Goal: Task Accomplishment & Management: Complete application form

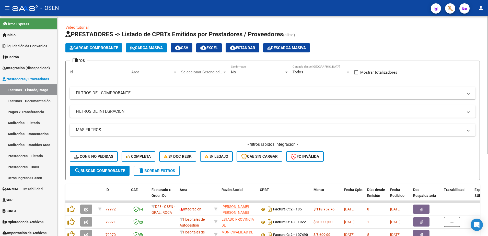
click at [96, 52] on button "Cargar Comprobante" at bounding box center [93, 47] width 57 height 9
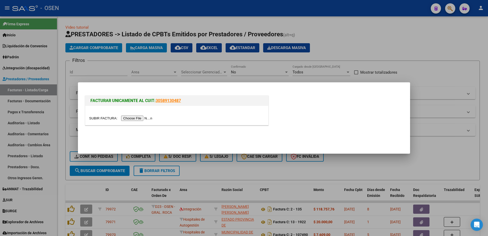
click at [142, 122] on div at bounding box center [176, 115] width 183 height 19
click at [140, 118] on input "file" at bounding box center [121, 117] width 65 height 5
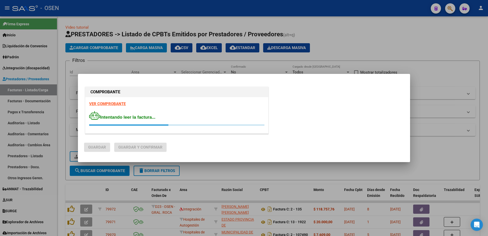
click at [108, 104] on strong "VER COMPROBANTE" at bounding box center [107, 103] width 37 height 5
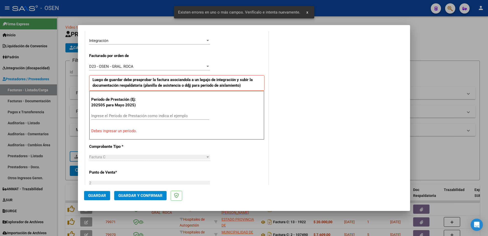
scroll to position [127, 0]
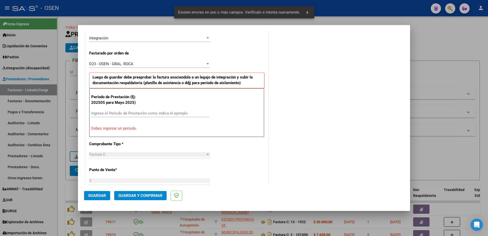
click at [119, 112] on input "Ingrese el Período de Prestación como indica el ejemplo" at bounding box center [150, 113] width 118 height 5
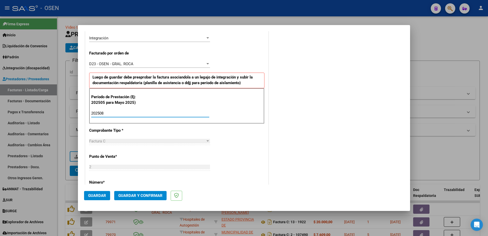
type input "202508"
click at [93, 194] on span "Guardar" at bounding box center [97, 195] width 18 height 5
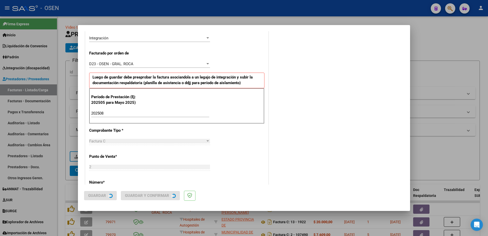
scroll to position [0, 0]
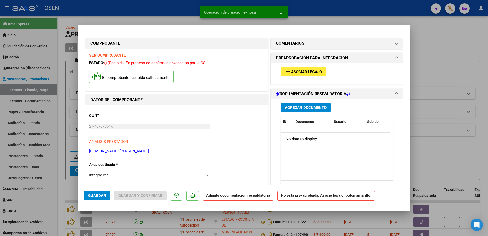
click at [313, 73] on span "Asociar Legajo" at bounding box center [306, 71] width 31 height 5
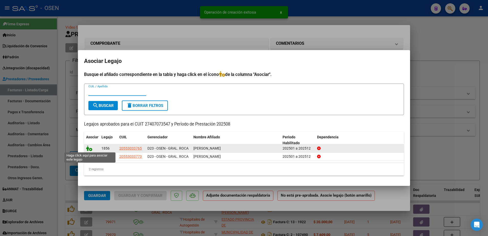
click at [87, 148] on icon at bounding box center [89, 148] width 6 height 6
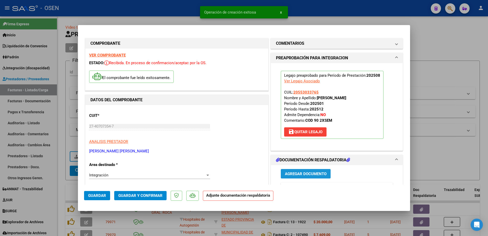
click at [312, 172] on span "Agregar Documento" at bounding box center [306, 173] width 42 height 5
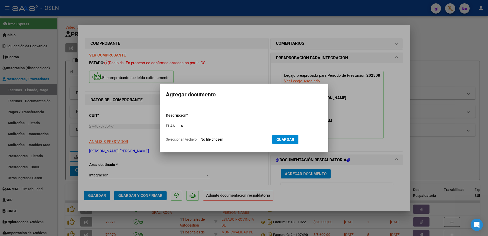
type input "PLANILLA"
click at [200, 137] on input "Seleccionar Archivo" at bounding box center [234, 139] width 68 height 5
type input "C:\fakepath\Coliñanco M psm agosto.pdf"
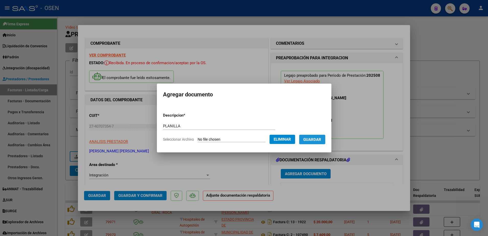
click at [307, 143] on button "Guardar" at bounding box center [312, 139] width 26 height 9
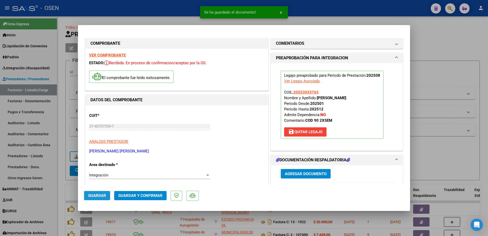
click at [94, 195] on span "Guardar" at bounding box center [97, 195] width 18 height 5
click at [61, 186] on div at bounding box center [244, 118] width 488 height 236
type input "$ 0,00"
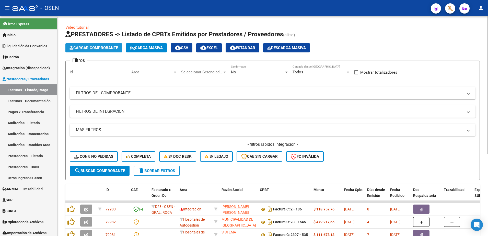
click at [107, 47] on span "Cargar Comprobante" at bounding box center [93, 47] width 49 height 5
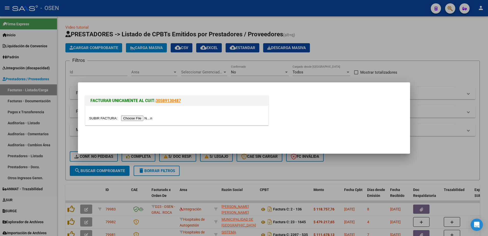
click at [144, 121] on input "file" at bounding box center [121, 117] width 65 height 5
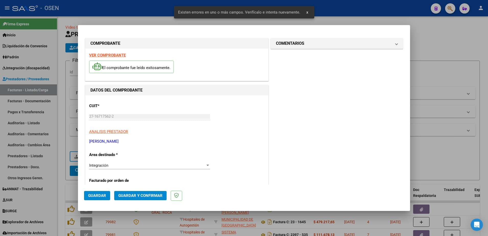
click at [113, 54] on strong "VER COMPROBANTE" at bounding box center [107, 55] width 37 height 5
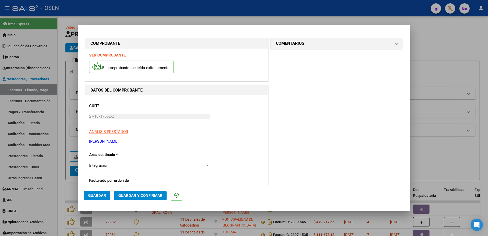
click at [55, 153] on div at bounding box center [244, 118] width 488 height 236
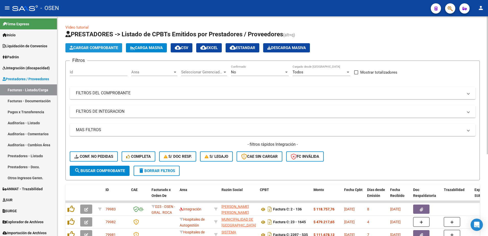
click at [108, 49] on span "Cargar Comprobante" at bounding box center [93, 47] width 49 height 5
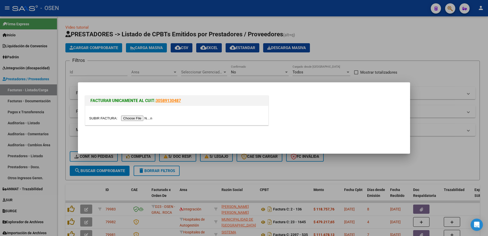
click at [136, 120] on input "file" at bounding box center [121, 117] width 65 height 5
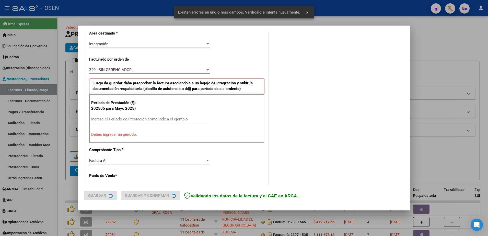
click at [119, 54] on div "CUIT * 30-71830133-1 Ingresar CUIT ANALISIS PRESTADOR EQUIPO DE INCLUSION CRECI…" at bounding box center [176, 200] width 183 height 452
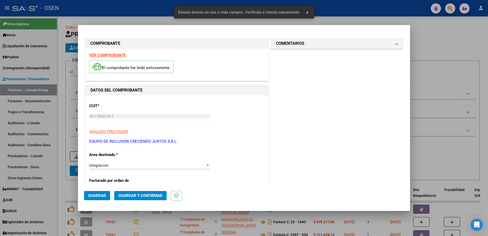
click at [112, 55] on strong "VER COMPROBANTE" at bounding box center [107, 55] width 37 height 5
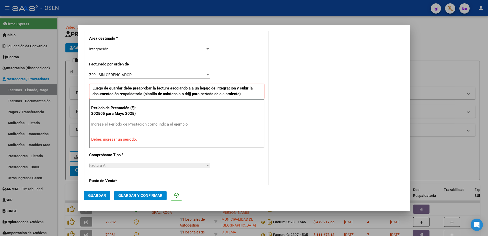
scroll to position [128, 0]
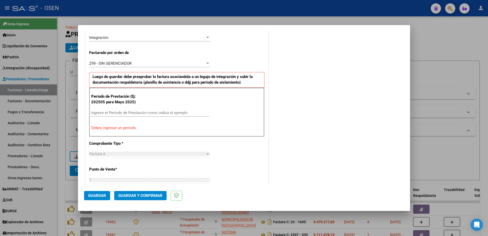
click at [98, 112] on input "Ingrese el Período de Prestación como indica el ejemplo" at bounding box center [150, 112] width 118 height 5
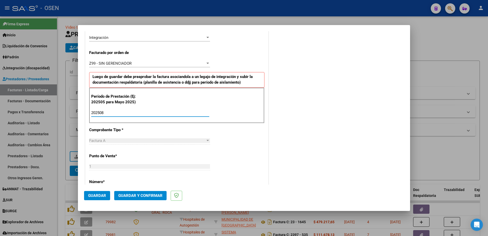
type input "202508"
click at [104, 194] on span "Guardar" at bounding box center [97, 195] width 18 height 5
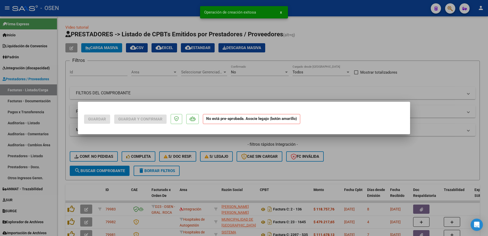
scroll to position [0, 0]
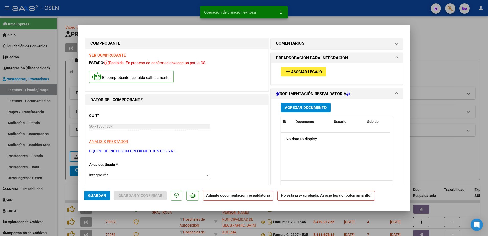
click at [305, 72] on span "Asociar Legajo" at bounding box center [306, 71] width 31 height 5
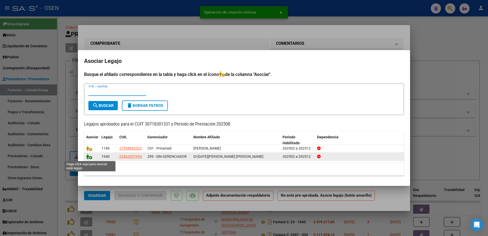
click at [88, 158] on icon at bounding box center [89, 156] width 6 height 6
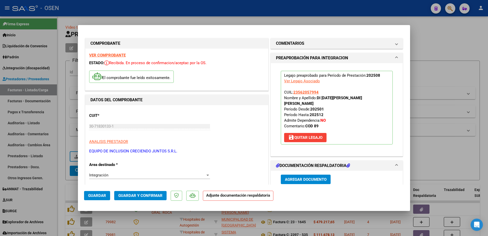
click at [296, 174] on button "Agregar Documento" at bounding box center [306, 178] width 50 height 9
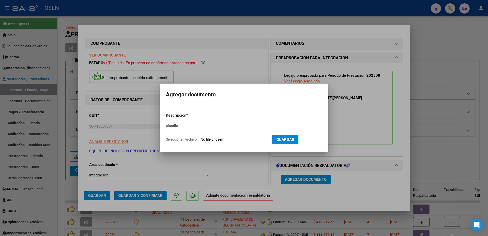
type input "planilla"
click at [200, 137] on input "Seleccionar Archivo" at bounding box center [234, 139] width 68 height 5
type input "C:\fakepath\PLANILLA DE ASISTENCIA AGOSTO DI [DATE].pdf"
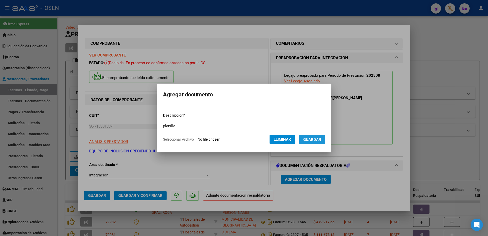
click at [316, 141] on span "Guardar" at bounding box center [312, 139] width 18 height 5
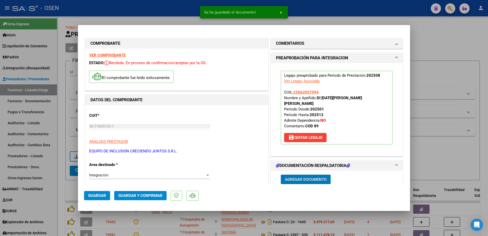
click at [102, 197] on span "Guardar" at bounding box center [97, 195] width 18 height 5
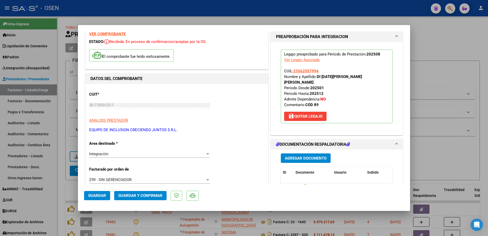
scroll to position [96, 0]
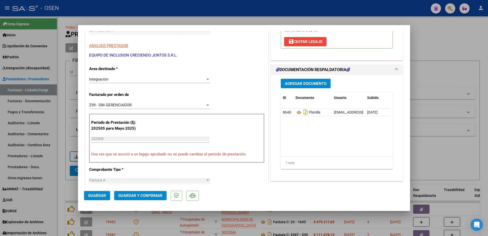
click at [109, 193] on button "Guardar" at bounding box center [97, 195] width 26 height 9
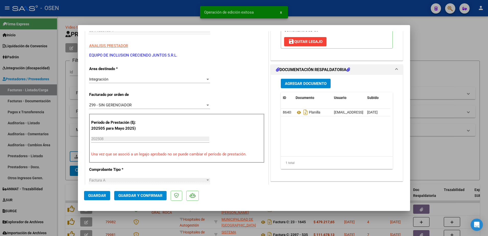
click at [63, 185] on div at bounding box center [244, 118] width 488 height 236
type input "$ 0,00"
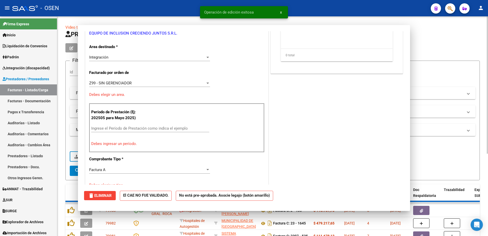
scroll to position [80, 0]
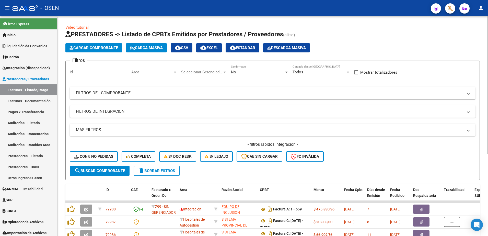
click at [92, 44] on button "Cargar Comprobante" at bounding box center [93, 47] width 57 height 9
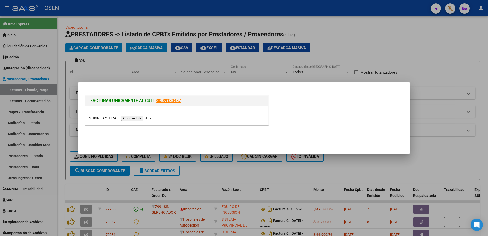
click at [133, 117] on input "file" at bounding box center [121, 117] width 65 height 5
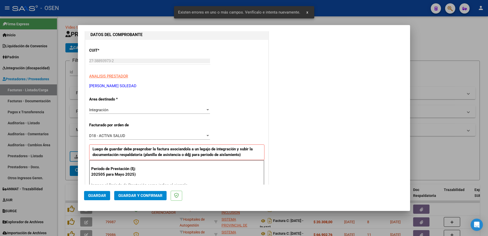
scroll to position [0, 0]
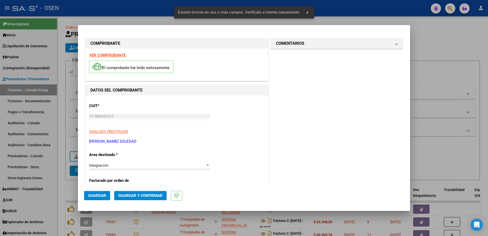
click at [110, 54] on strong "VER COMPROBANTE" at bounding box center [107, 55] width 37 height 5
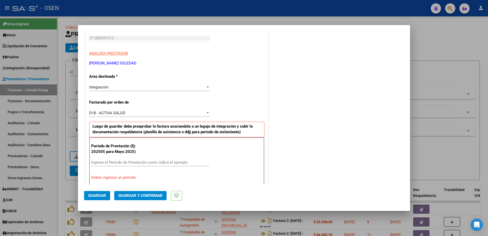
scroll to position [96, 0]
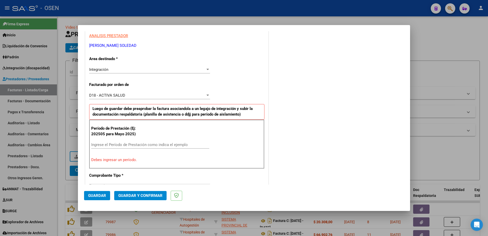
click at [120, 146] on input "Ingrese el Período de Prestación como indica el ejemplo" at bounding box center [150, 144] width 118 height 5
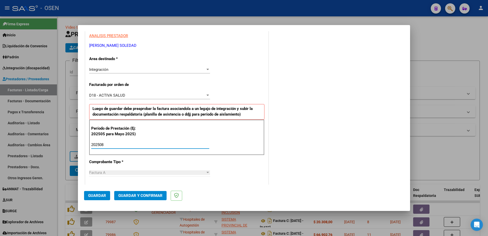
type input "202508"
click at [103, 199] on button "Guardar" at bounding box center [97, 195] width 26 height 9
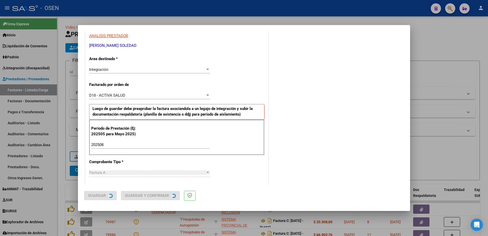
scroll to position [0, 0]
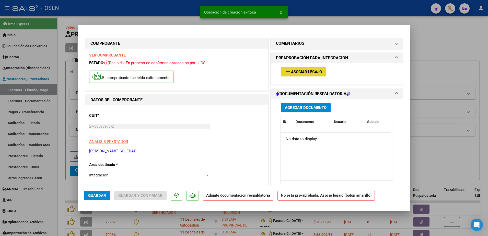
click at [304, 70] on span "Asociar Legajo" at bounding box center [306, 71] width 31 height 5
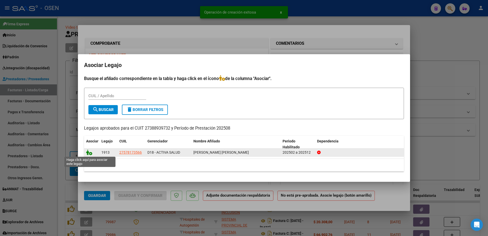
click at [88, 152] on icon at bounding box center [89, 152] width 6 height 6
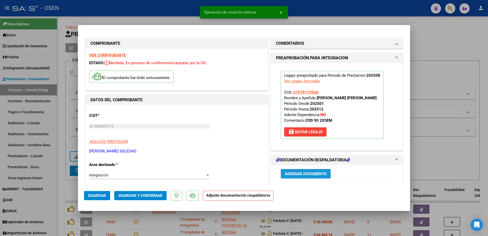
click at [302, 172] on span "Agregar Documento" at bounding box center [306, 173] width 42 height 5
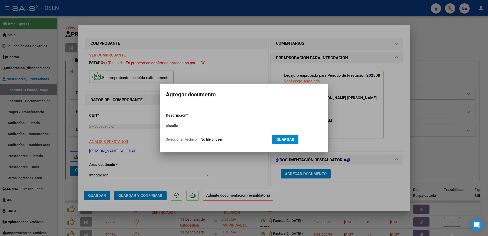
type input "planilla"
click at [200, 137] on input "Seleccionar Archivo" at bounding box center [234, 139] width 68 height 5
type input "C:\fakepath\[PERSON_NAME] to.pdf"
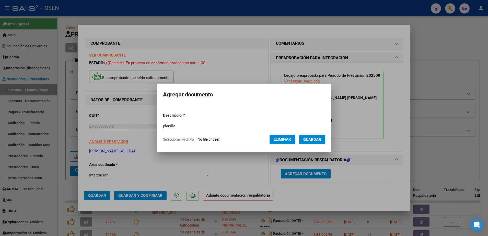
click at [311, 139] on span "Guardar" at bounding box center [312, 139] width 18 height 5
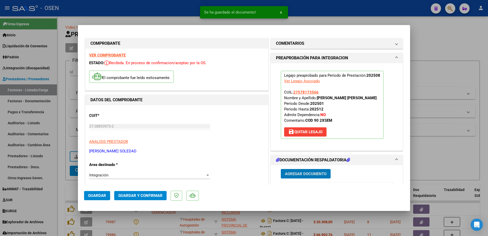
click at [95, 194] on span "Guardar" at bounding box center [97, 195] width 18 height 5
click at [96, 197] on span "Guardar" at bounding box center [97, 195] width 18 height 5
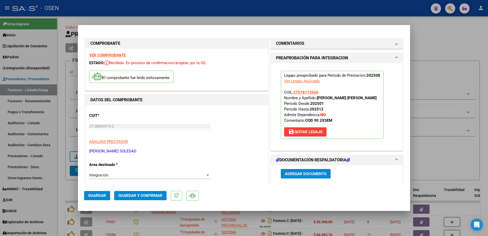
click at [62, 189] on div at bounding box center [244, 118] width 488 height 236
type input "$ 0,00"
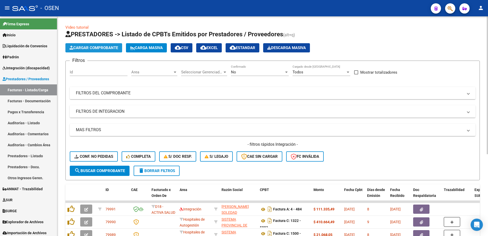
click at [109, 51] on button "Cargar Comprobante" at bounding box center [93, 47] width 57 height 9
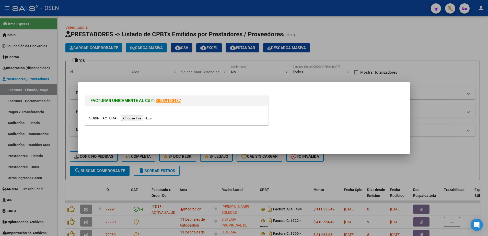
click at [130, 118] on input "file" at bounding box center [121, 117] width 65 height 5
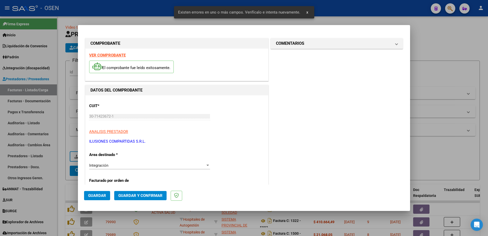
click at [109, 53] on strong "VER COMPROBANTE" at bounding box center [107, 55] width 37 height 5
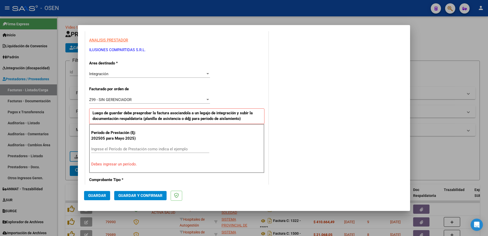
scroll to position [96, 0]
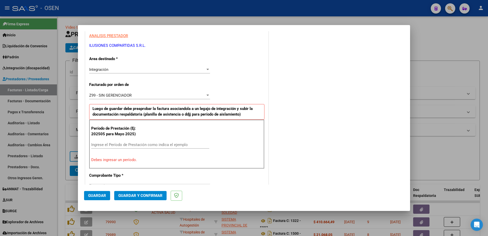
click at [121, 145] on input "Ingrese el Período de Prestación como indica el ejemplo" at bounding box center [150, 144] width 118 height 5
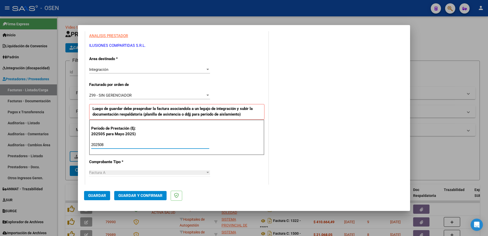
type input "202508"
click at [100, 193] on span "Guardar" at bounding box center [97, 195] width 18 height 5
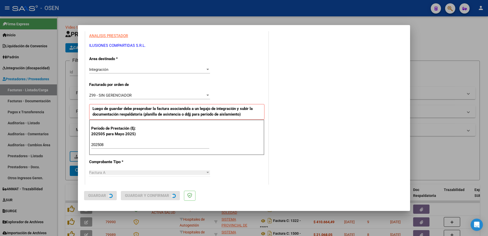
scroll to position [0, 0]
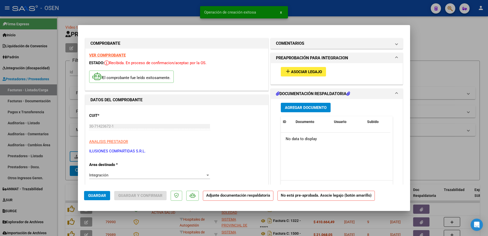
click at [300, 75] on button "add Asociar Legajo" at bounding box center [303, 71] width 45 height 9
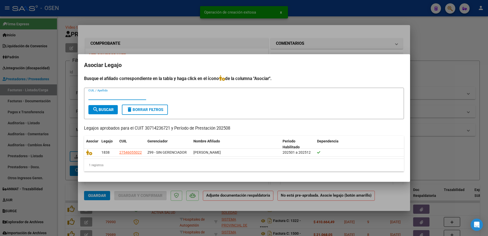
click at [83, 152] on mat-dialog-content "Busque el afiliado correspondiente en la tabla y haga click en el ícono de la c…" at bounding box center [244, 125] width 332 height 100
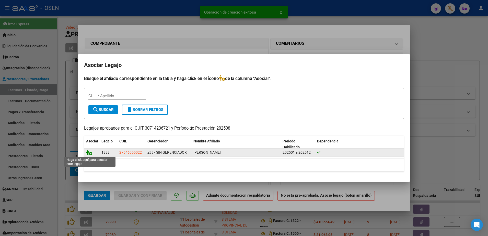
click at [91, 154] on icon at bounding box center [89, 152] width 6 height 6
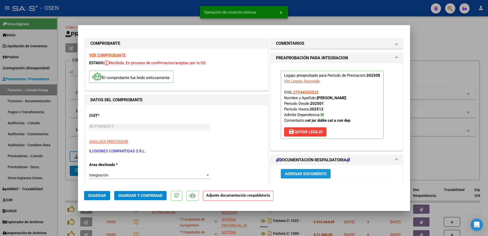
click at [306, 171] on span "Agregar Documento" at bounding box center [306, 173] width 42 height 5
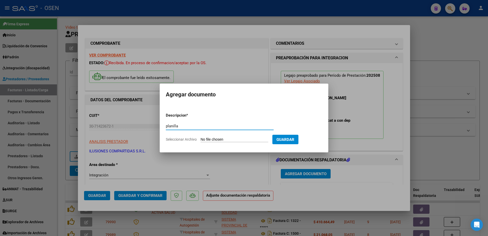
type input "planilla"
click at [200, 137] on input "Seleccionar Archivo" at bounding box center [234, 139] width 68 height 5
type input "C:\fakepath\[PERSON_NAME] PRESENTE.pdf"
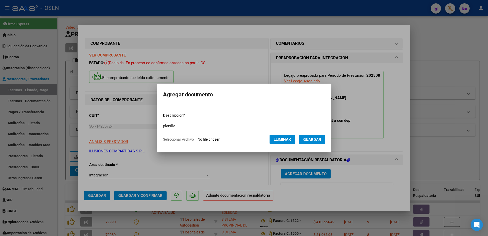
click at [317, 142] on button "Guardar" at bounding box center [312, 139] width 26 height 9
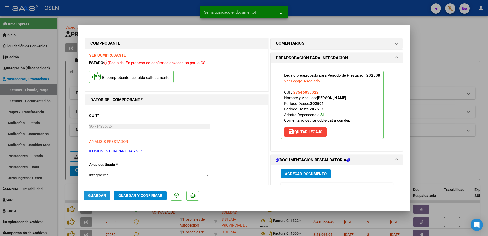
click at [100, 197] on span "Guardar" at bounding box center [97, 195] width 18 height 5
click at [62, 186] on div at bounding box center [244, 118] width 488 height 236
type input "$ 0,00"
